Goal: Use online tool/utility: Utilize a website feature to perform a specific function

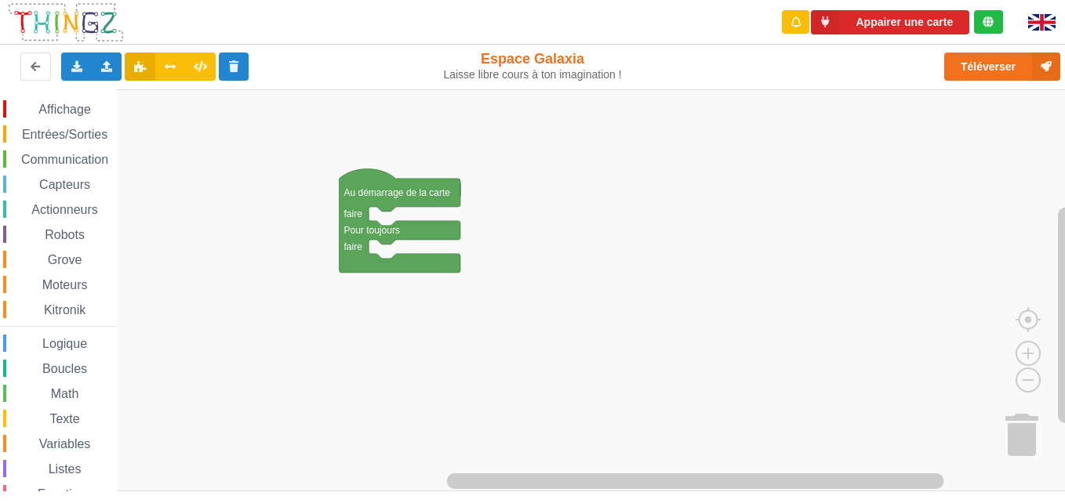
click at [572, 247] on div "Affichage Entrées/Sorties Communication Capteurs Actionneurs Robots Grove Moteu…" at bounding box center [538, 290] width 1076 height 403
click at [59, 155] on span "Communication" at bounding box center [65, 159] width 92 height 13
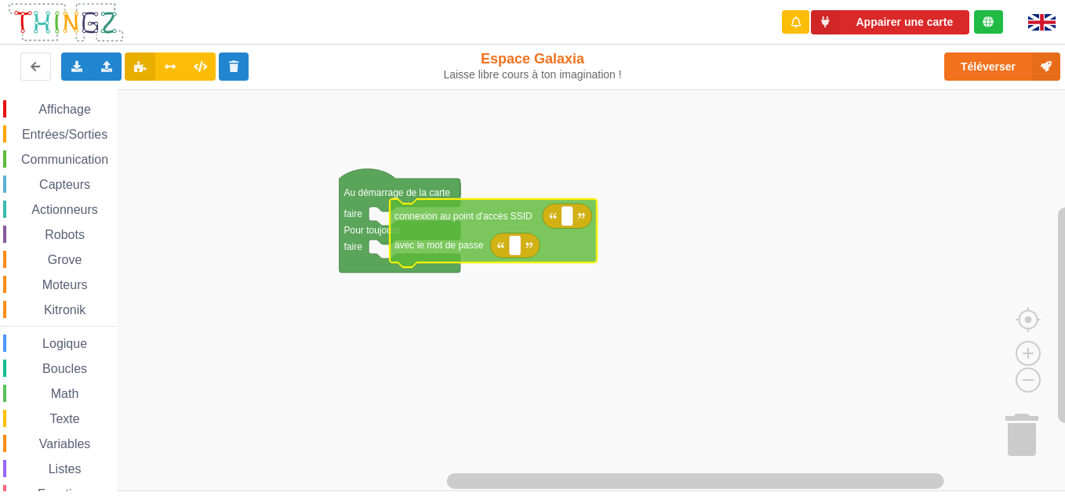
click at [453, 230] on div "Affichage Entrées/Sorties Communication Capteurs Actionneurs Robots Grove Moteu…" at bounding box center [538, 290] width 1076 height 403
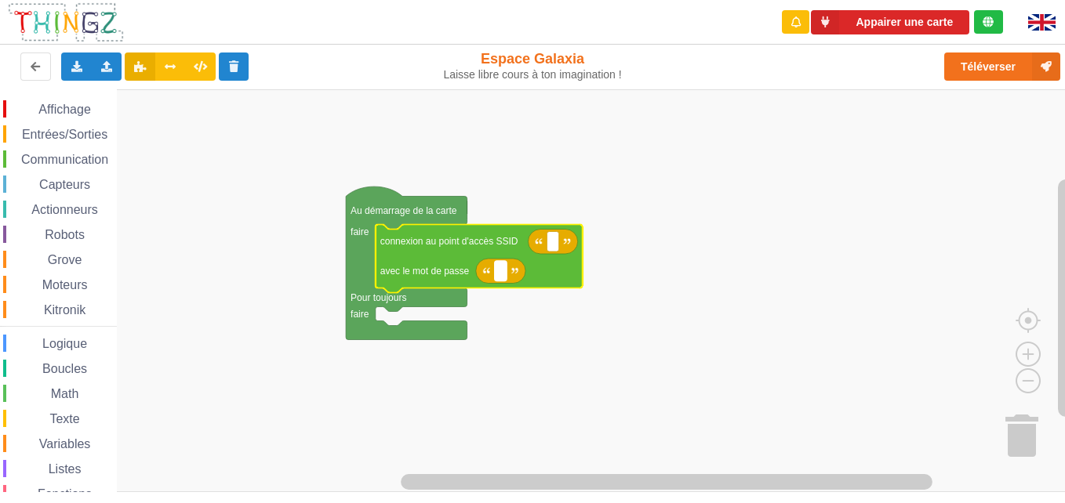
click at [499, 270] on rect "Espace de travail de Blocky" at bounding box center [501, 271] width 12 height 20
type input "1234567890"
click at [553, 241] on text "Espace de travail de Blocky" at bounding box center [552, 241] width 2 height 11
click at [553, 238] on text "Espace de travail de Blocky" at bounding box center [552, 241] width 2 height 11
click at [551, 230] on icon "Espace de travail de Blocky" at bounding box center [552, 241] width 49 height 25
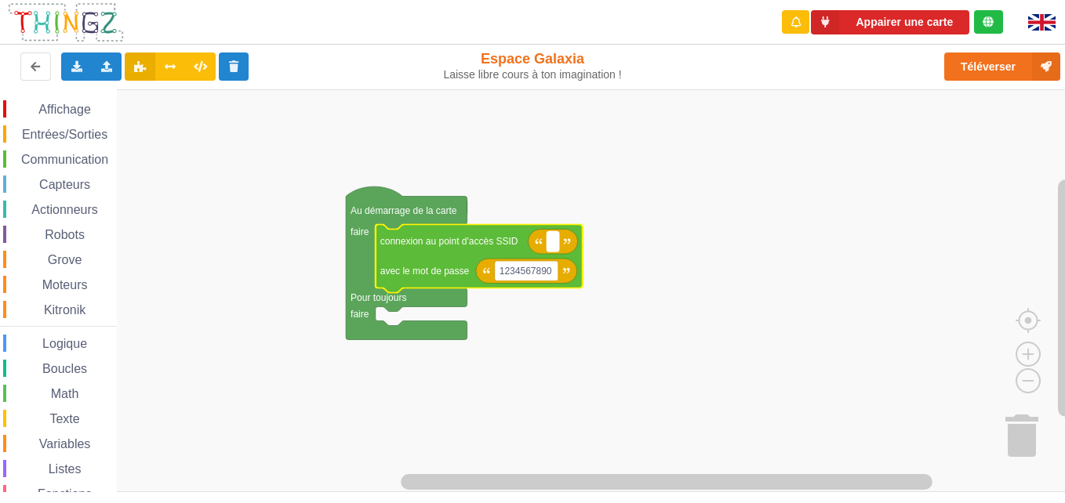
click at [550, 242] on rect "Espace de travail de Blocky" at bounding box center [552, 241] width 12 height 20
type input "T"
type input "technoa5"
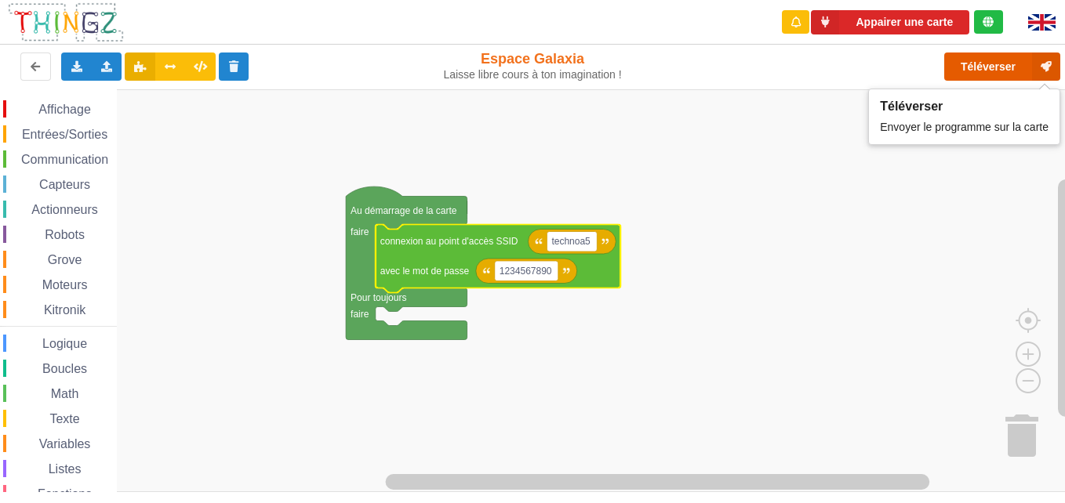
click at [983, 63] on button "Téléverser" at bounding box center [1002, 67] width 116 height 28
